Goal: Task Accomplishment & Management: Use online tool/utility

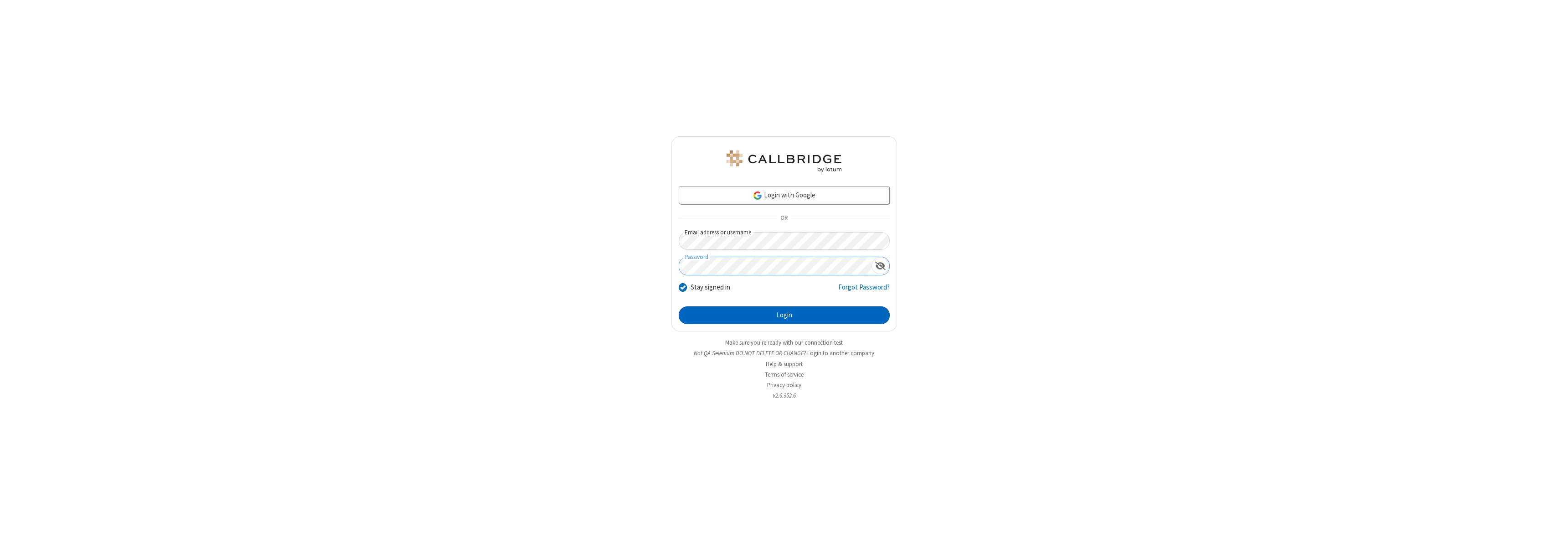
click at [784, 315] on button "Login" at bounding box center [784, 315] width 211 height 18
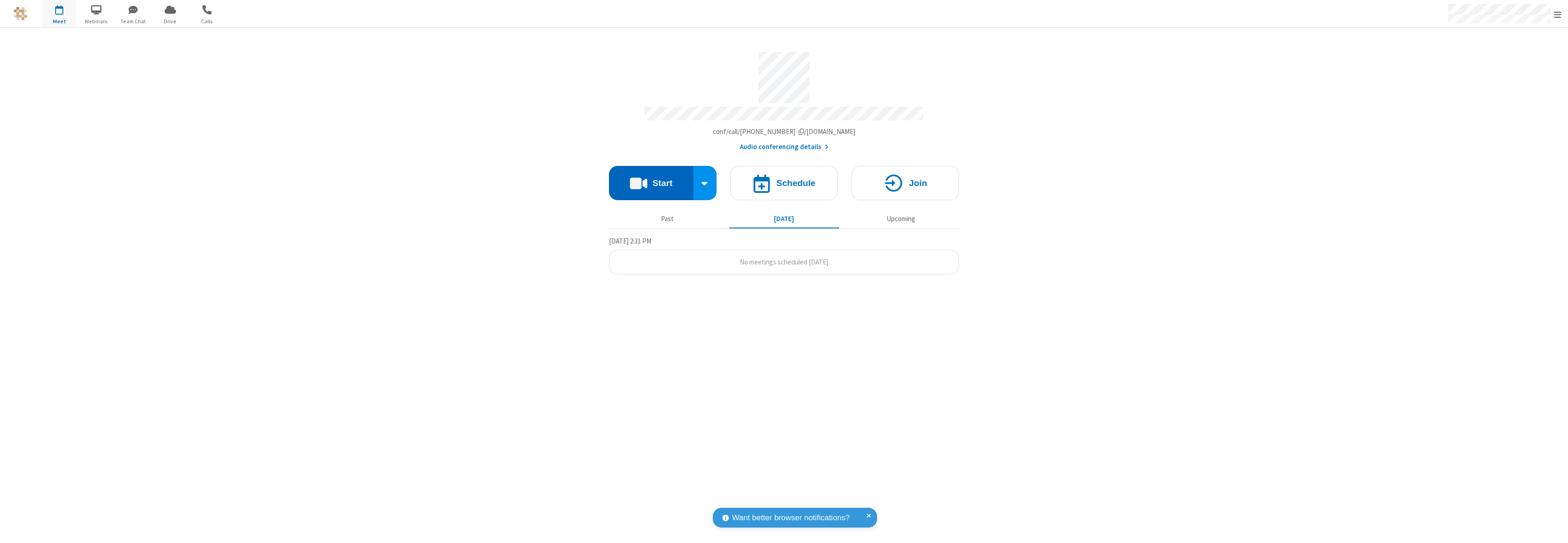
click at [651, 179] on button "Start" at bounding box center [651, 183] width 85 height 34
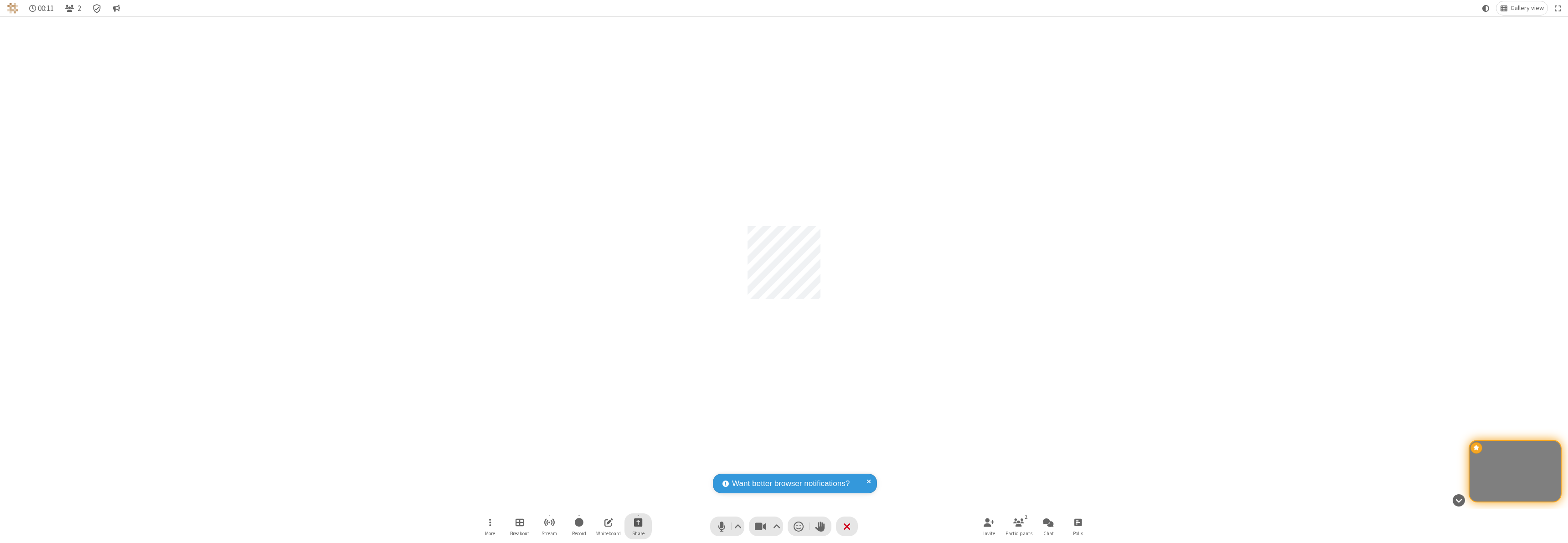
click at [638, 522] on span "Start sharing" at bounding box center [639, 522] width 9 height 12
click at [601, 500] on span "Share my screen" at bounding box center [601, 500] width 10 height 8
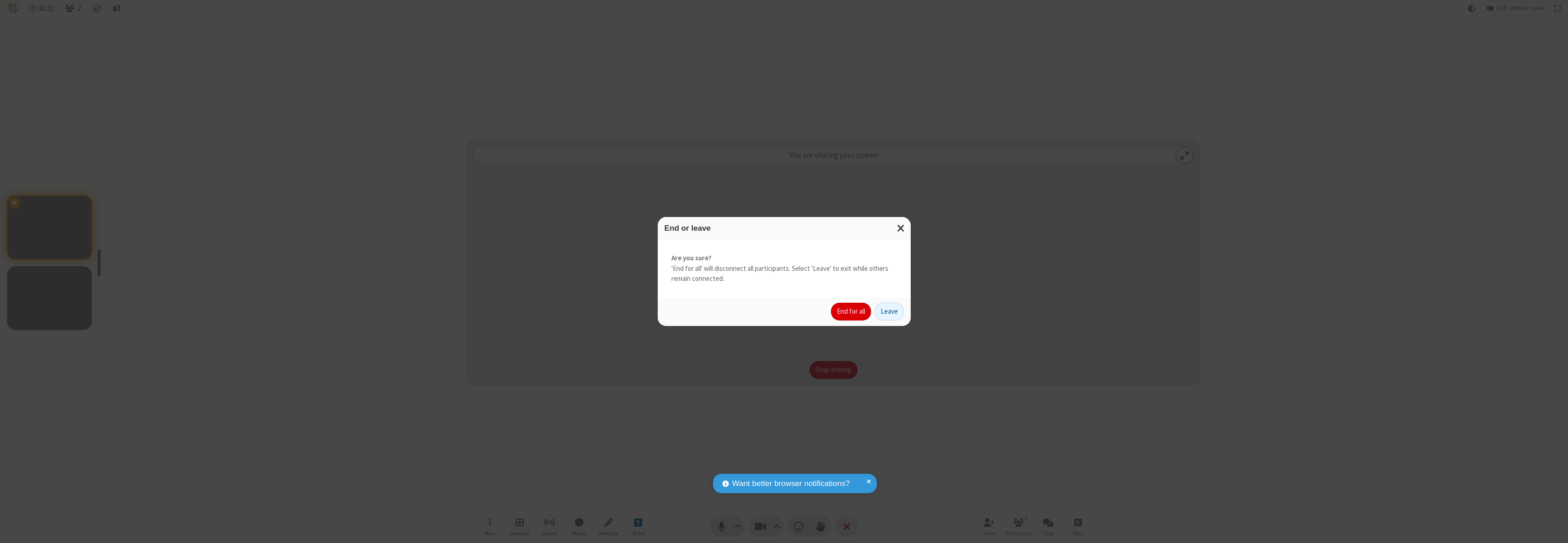
click at [852, 311] on button "End for all" at bounding box center [851, 312] width 40 height 18
